Goal: Task Accomplishment & Management: Manage account settings

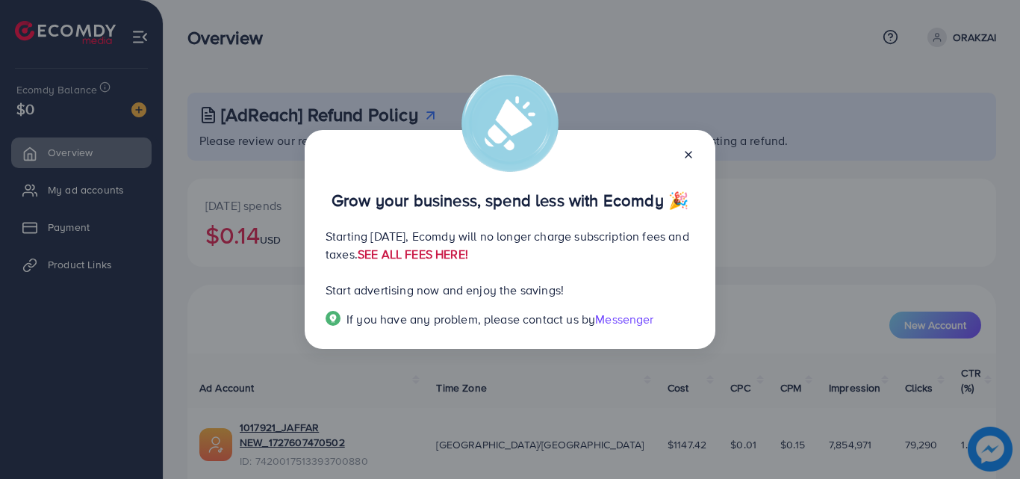
click at [468, 257] on link "SEE ALL FEES HERE!" at bounding box center [413, 254] width 110 height 16
click at [682, 149] on icon at bounding box center [688, 155] width 12 height 12
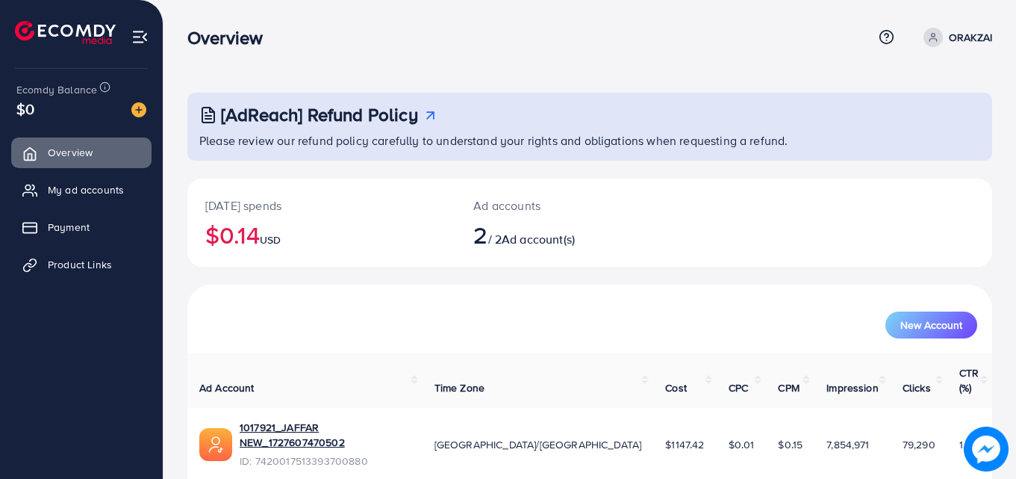
scroll to position [94, 0]
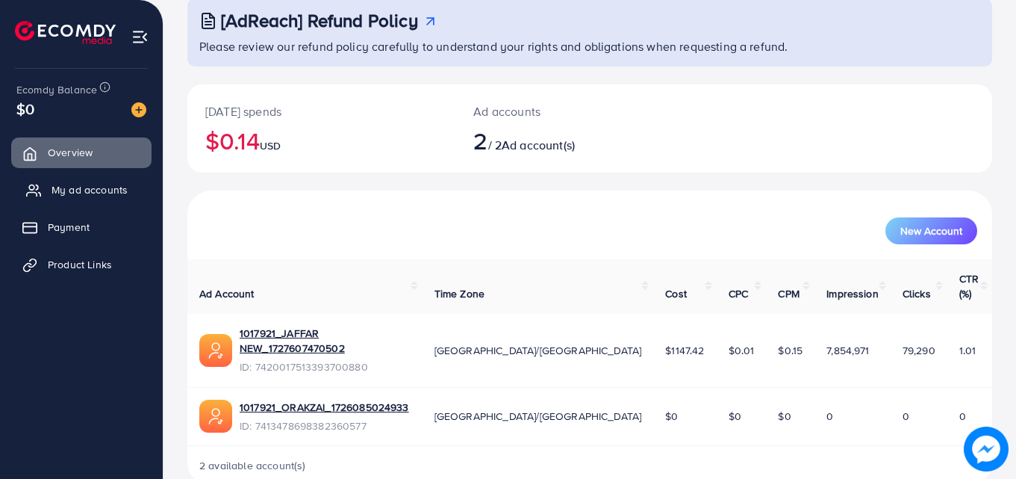
click at [86, 184] on span "My ad accounts" at bounding box center [90, 189] width 76 height 15
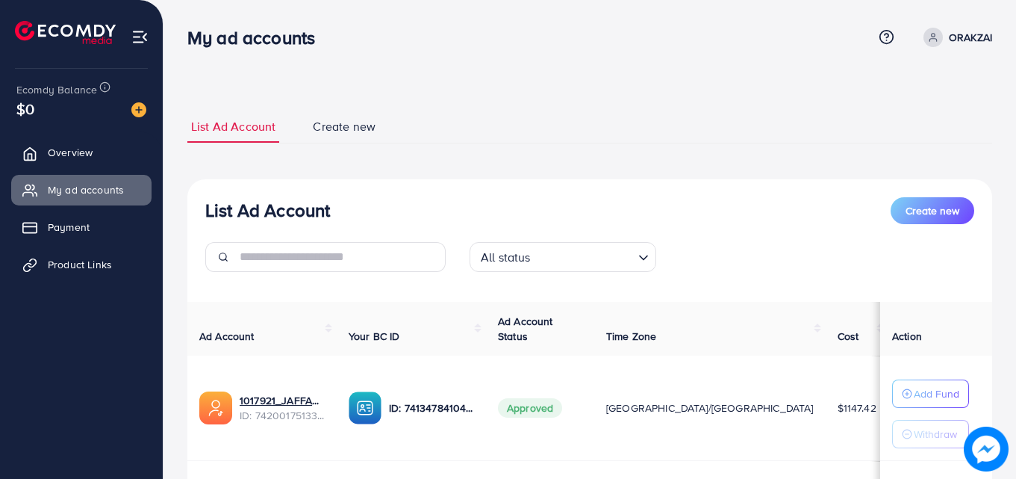
scroll to position [149, 0]
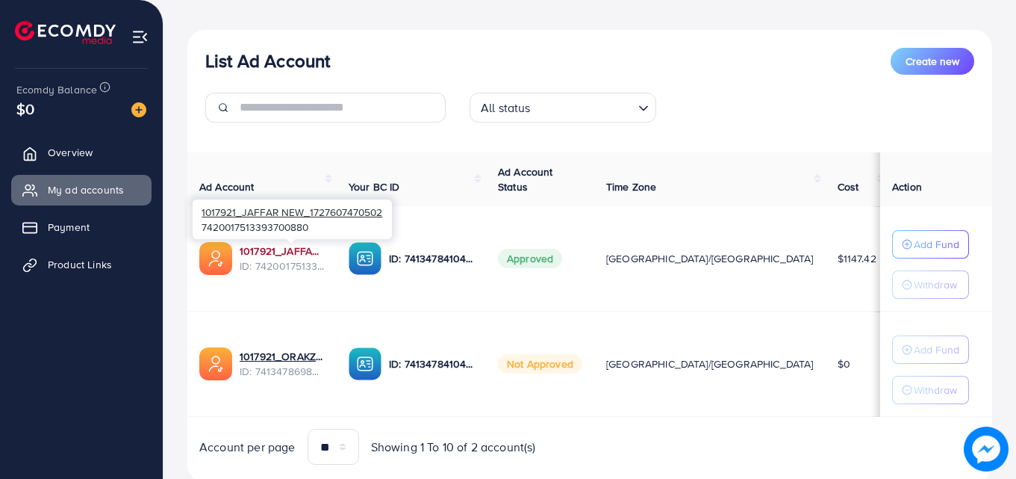
click at [312, 252] on link "1017921_JAFFAR NEW_1727607470502" at bounding box center [282, 250] width 85 height 15
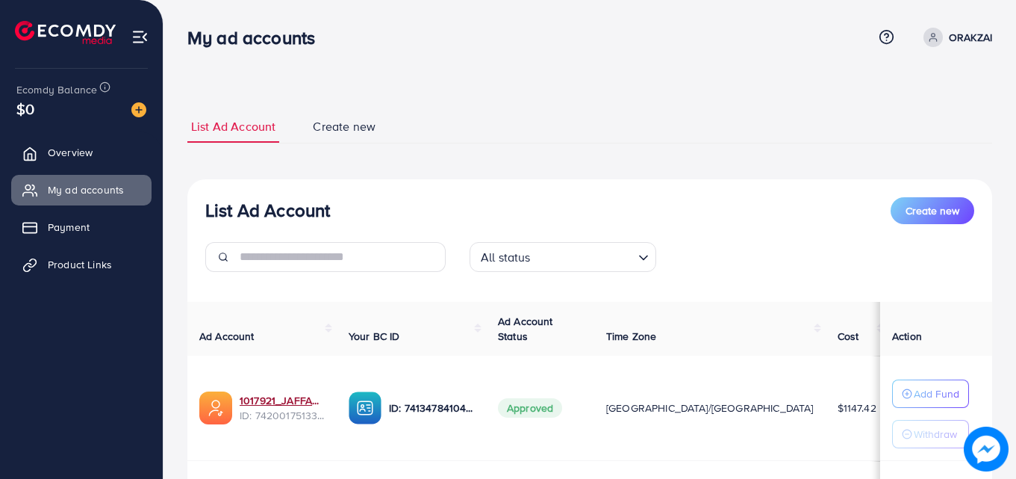
scroll to position [195, 0]
click at [48, 157] on link "Overview" at bounding box center [81, 152] width 140 height 30
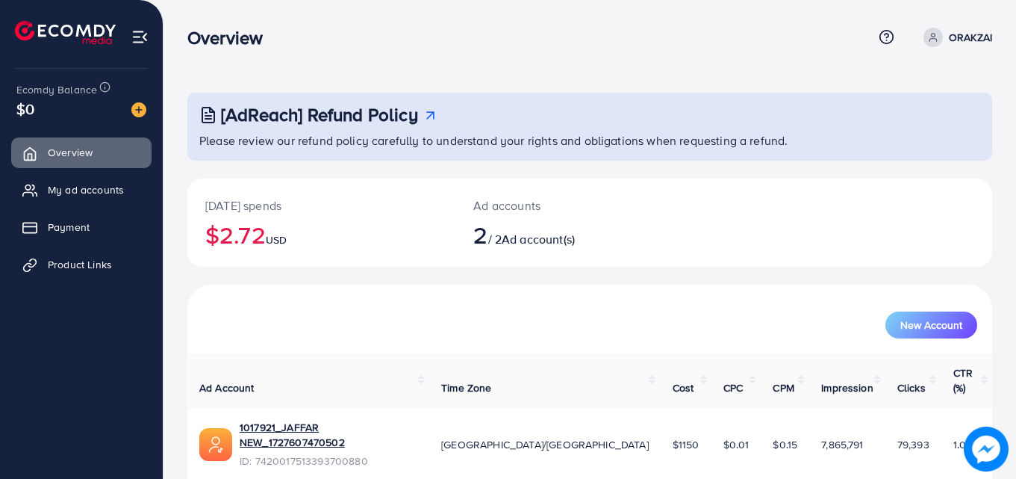
scroll to position [94, 0]
